Goal: Task Accomplishment & Management: Manage account settings

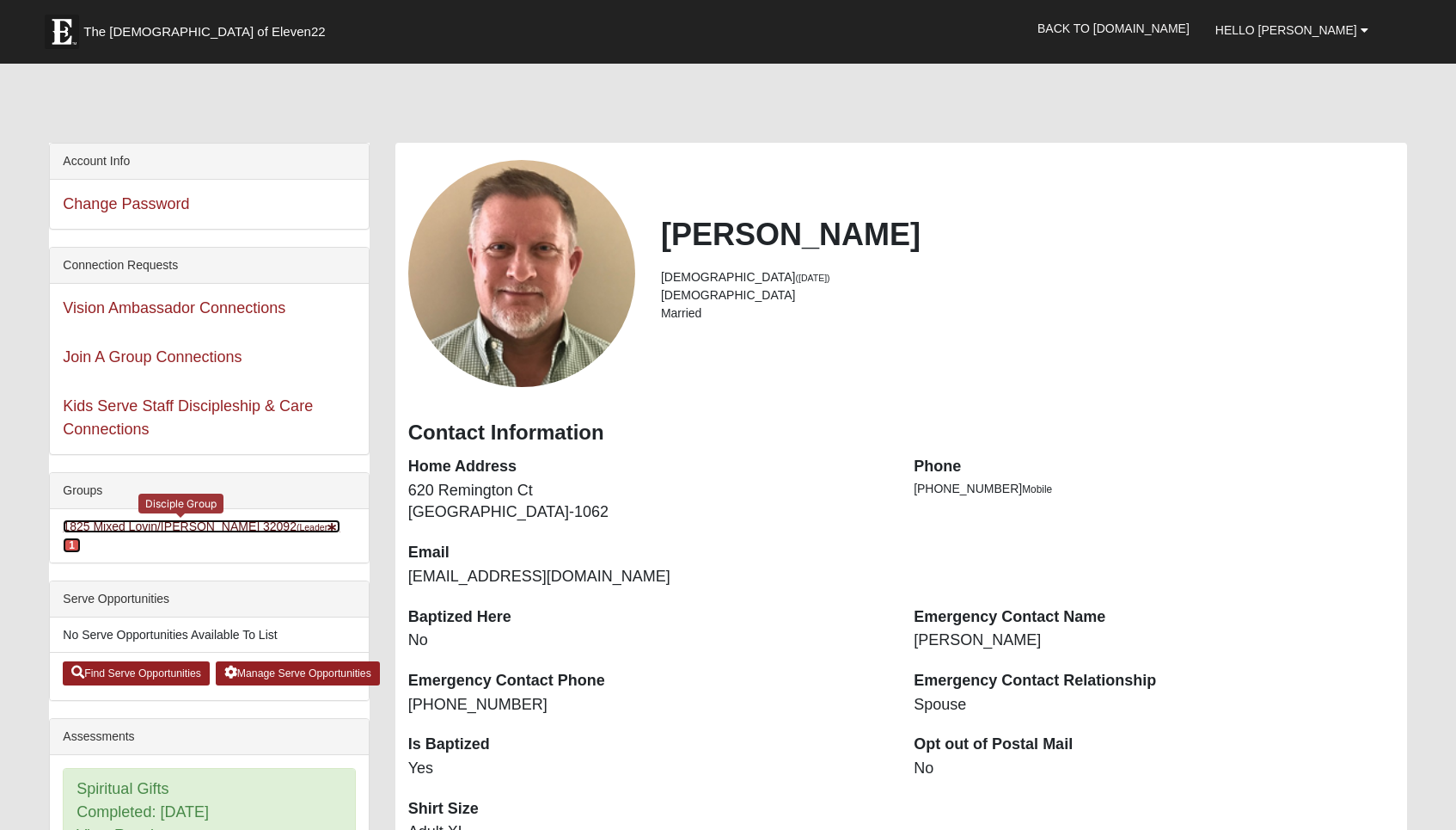
click at [207, 526] on link "1825 Mixed Lovin/[PERSON_NAME] 32092 (Leader ) 1" at bounding box center [201, 535] width 277 height 32
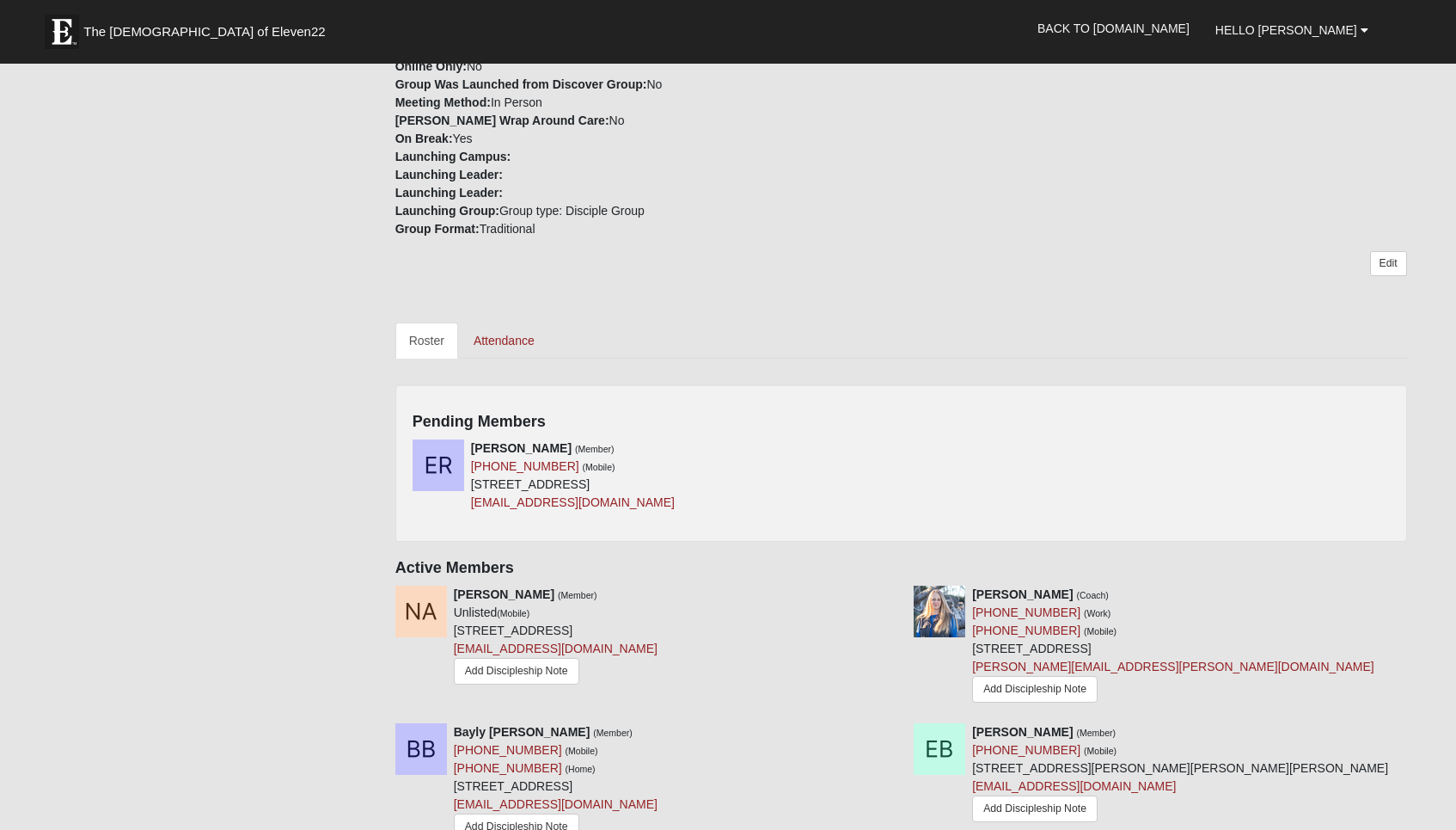
scroll to position [559, 0]
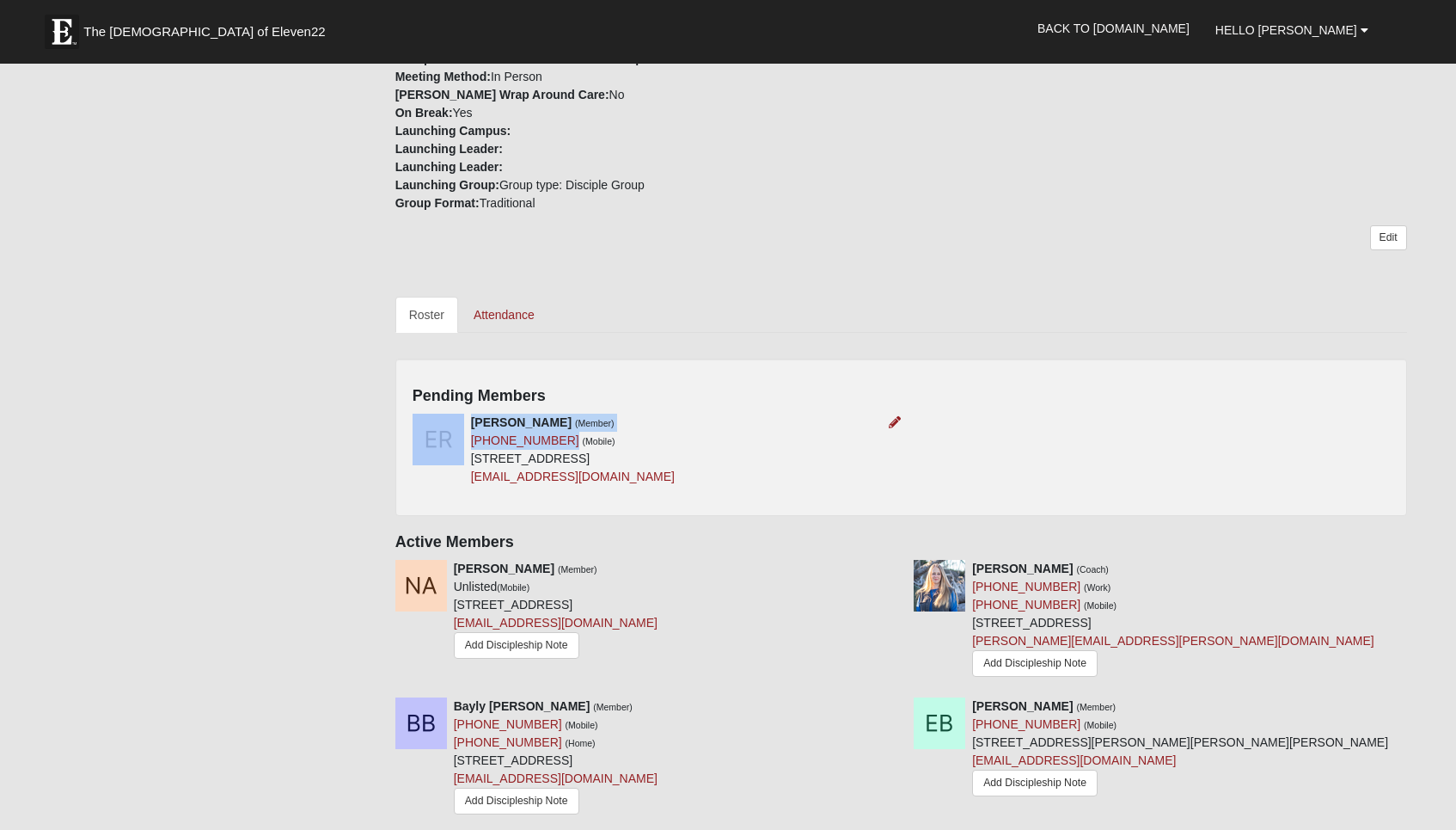
drag, startPoint x: 469, startPoint y: 421, endPoint x: 554, endPoint y: 422, distance: 85.0
click at [554, 422] on div "[PERSON_NAME] (Member) [PHONE_NUMBER] (Mobile) [STREET_ADDRESS] [EMAIL_ADDRESS]…" at bounding box center [651, 449] width 501 height 72
click at [676, 387] on h4 "Pending Members" at bounding box center [901, 396] width 978 height 19
drag, startPoint x: 554, startPoint y: 418, endPoint x: 472, endPoint y: 427, distance: 82.5
click at [472, 427] on div "[PERSON_NAME] (Member) [PHONE_NUMBER] (Mobile) [STREET_ADDRESS] [EMAIL_ADDRESS]…" at bounding box center [573, 449] width 204 height 72
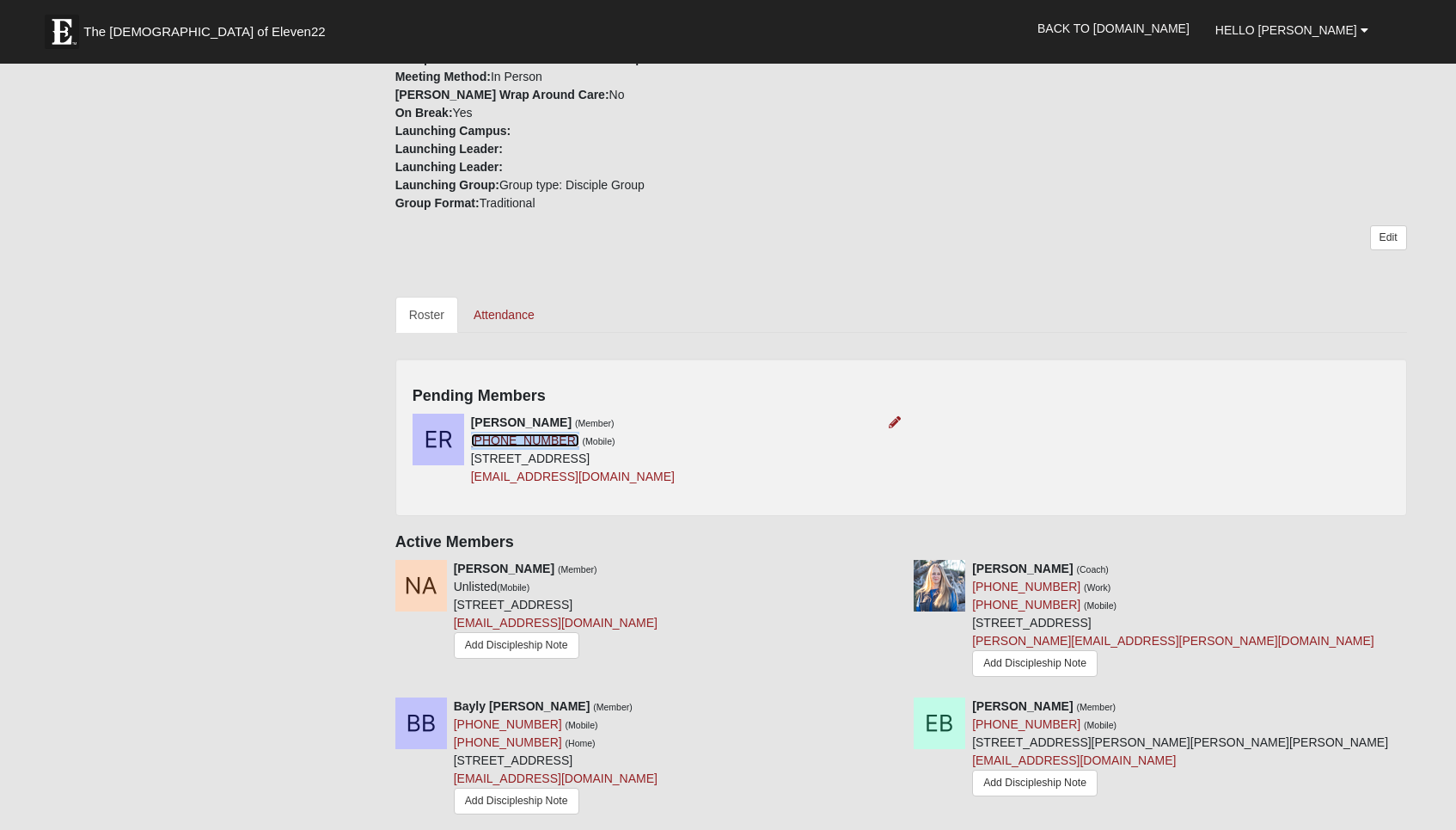
copy link "[PHONE_NUMBER]"
click at [890, 471] on div "[PERSON_NAME] (Member) [PHONE_NUMBER] (Mobile) [STREET_ADDRESS] [EMAIL_ADDRESS]…" at bounding box center [901, 456] width 1003 height 85
click at [1035, 183] on div "Group Details: Type: 1825 Time of Day: PM Day of Week: [DATE] Childcare: No Pri…" at bounding box center [901, 57] width 1038 height 309
click at [798, 559] on div "[PERSON_NAME] (Member) Unlisted (Mobile) [STREET_ADDRESS] [EMAIL_ADDRESS][DOMAI…" at bounding box center [641, 610] width 518 height 103
click at [892, 416] on icon at bounding box center [895, 422] width 12 height 12
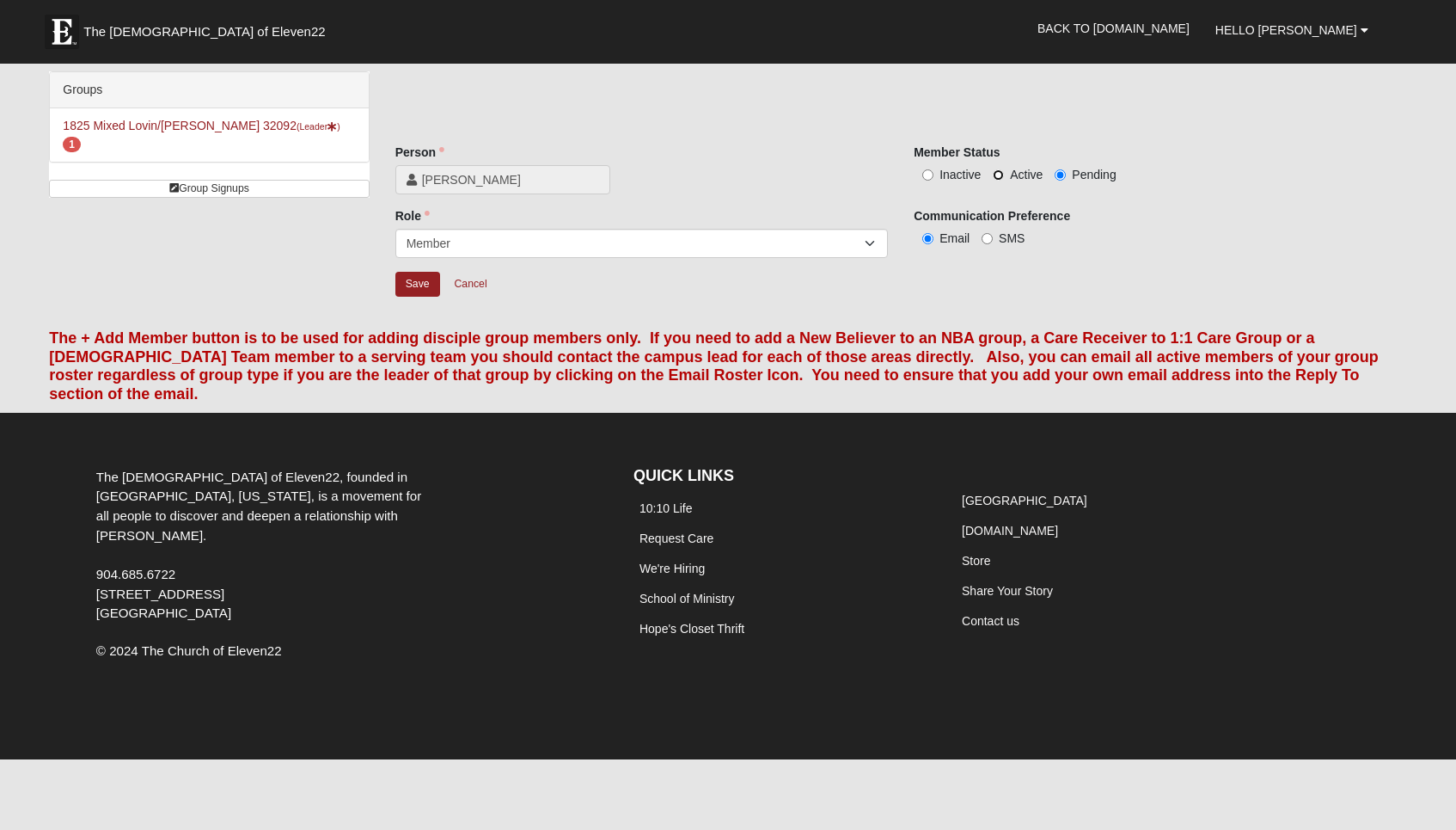
click at [998, 178] on input "Active" at bounding box center [999, 175] width 11 height 11
radio input "true"
click at [426, 276] on input "Save" at bounding box center [417, 283] width 45 height 25
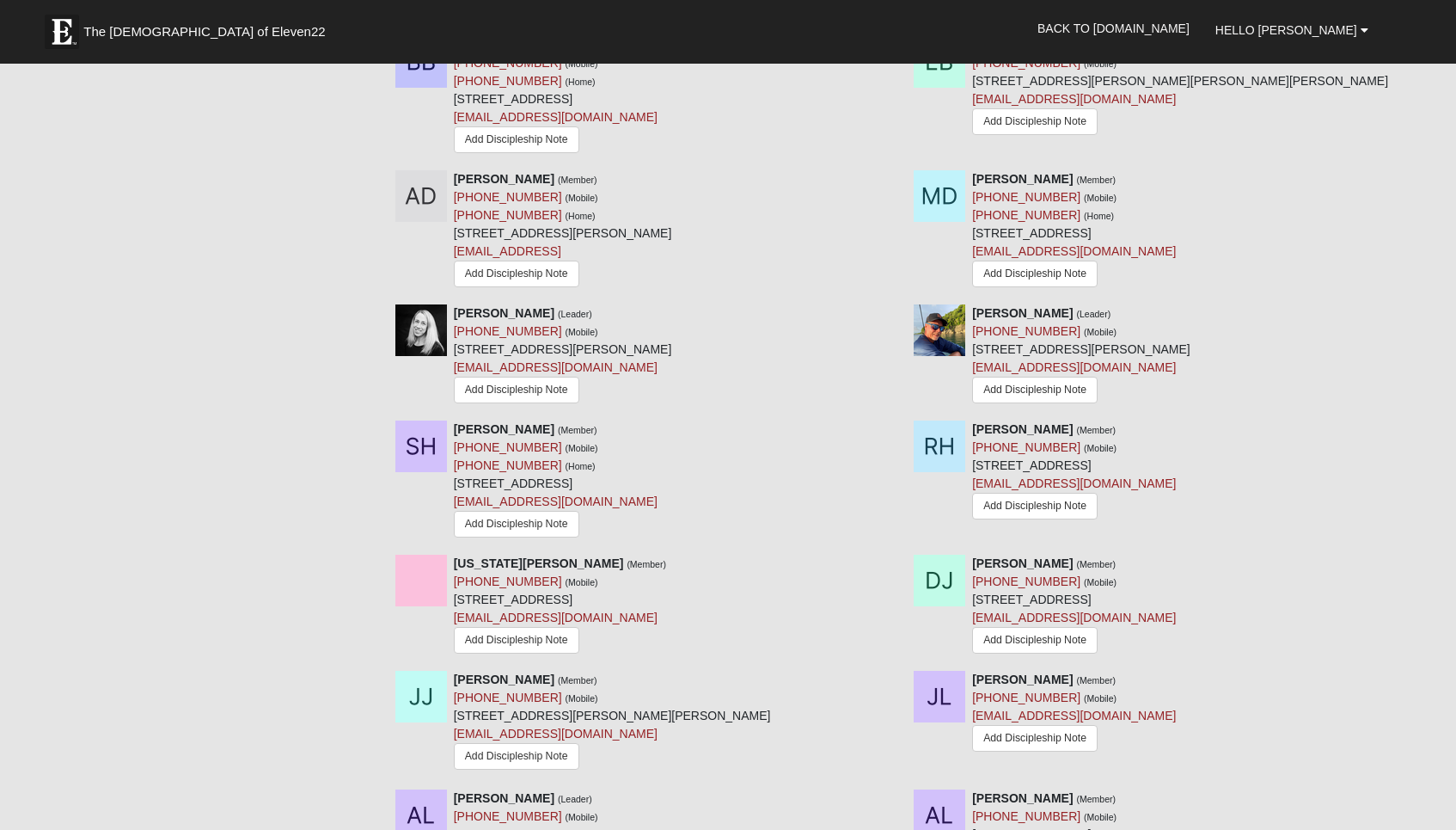
scroll to position [1066, 0]
